Goal: Transaction & Acquisition: Subscribe to service/newsletter

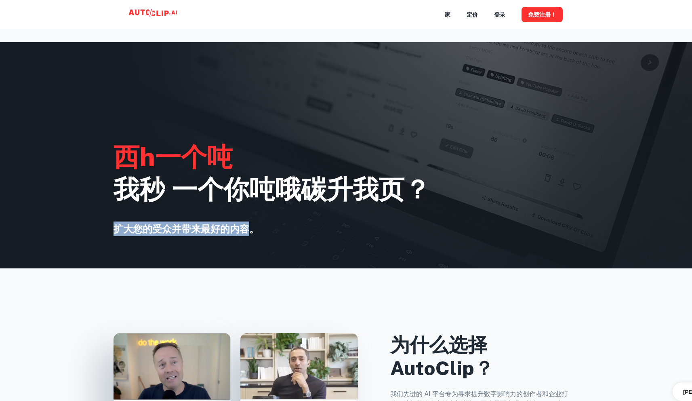
drag, startPoint x: 252, startPoint y: 234, endPoint x: 100, endPoint y: 235, distance: 152.7
click at [100, 235] on div "西 h 一个 吨 我 秒 一个 你 吨 哦 碳 升 我 页 ？ 扩大您的受众并带来最好的内容。" at bounding box center [346, 155] width 692 height 226
click at [328, 249] on div "西 h 一个 吨 我 秒 一个 你 吨 哦 碳 升 我 页 ？ 扩大您的受众并带来最好的内容。" at bounding box center [346, 155] width 692 height 226
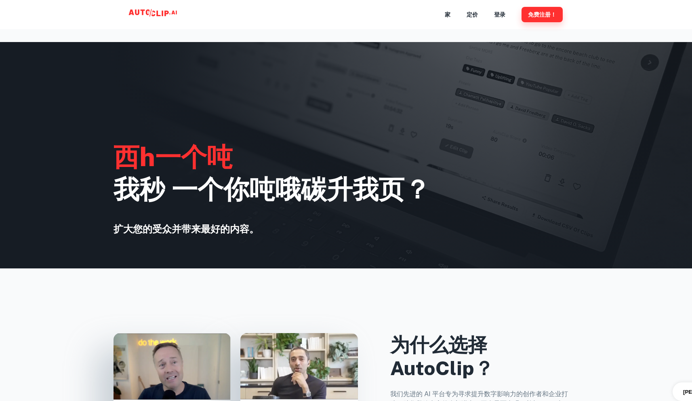
click at [544, 17] on font "免费注册！" at bounding box center [542, 15] width 28 height 6
